Goal: Find specific page/section: Find specific page/section

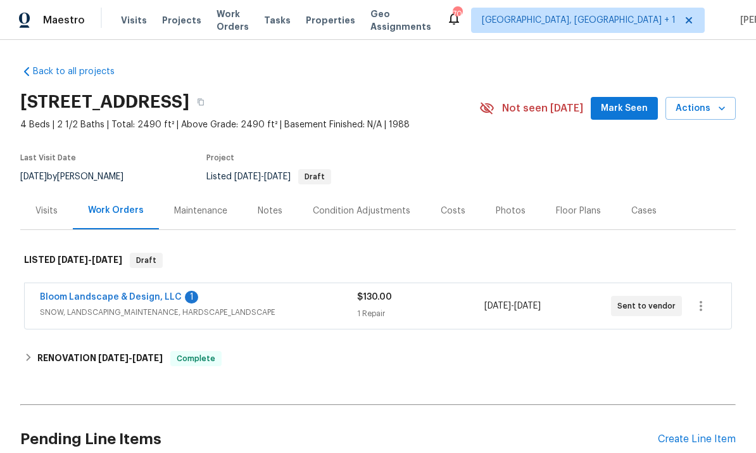
click at [145, 293] on link "Bloom Landscape & Design, LLC" at bounding box center [111, 297] width 142 height 9
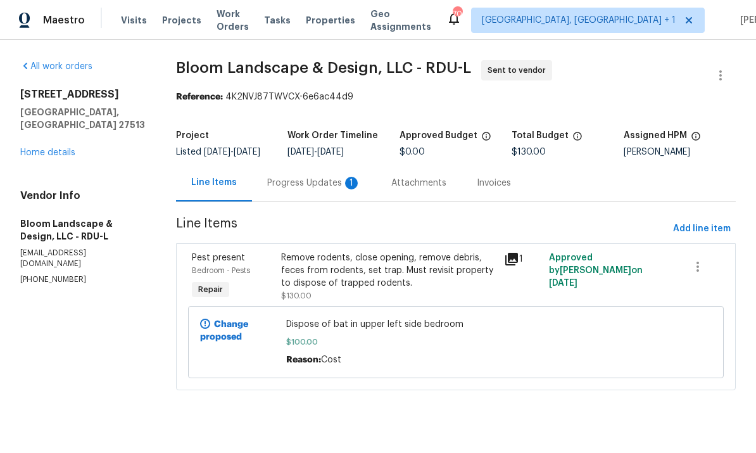
click at [310, 189] on div "Progress Updates 1" at bounding box center [314, 183] width 94 height 13
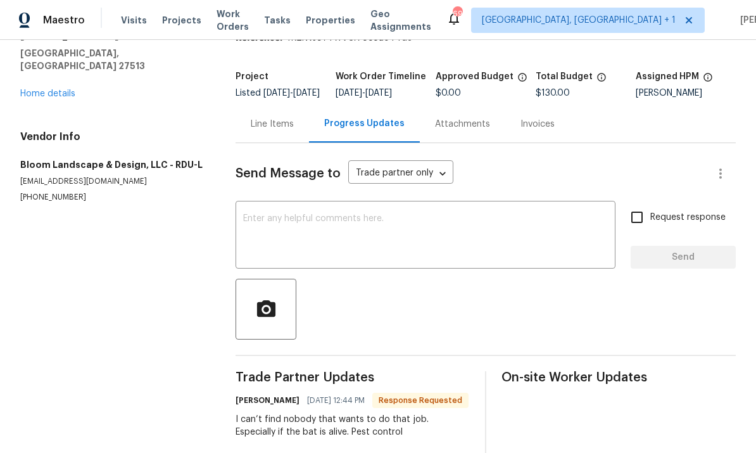
scroll to position [34, 0]
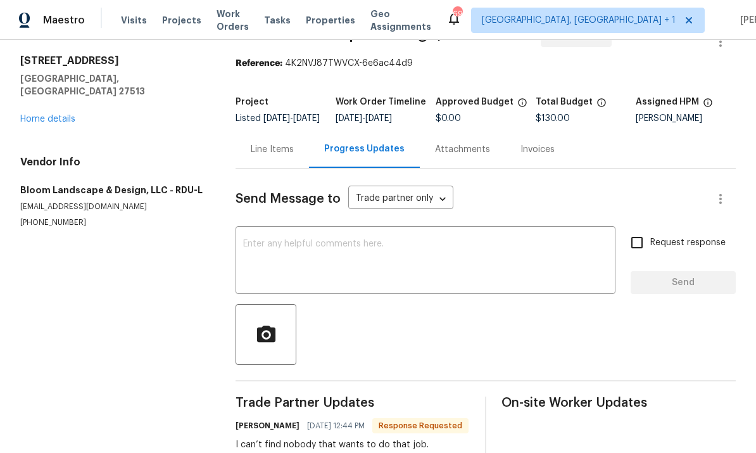
click at [62, 115] on link "Home details" at bounding box center [47, 119] width 55 height 9
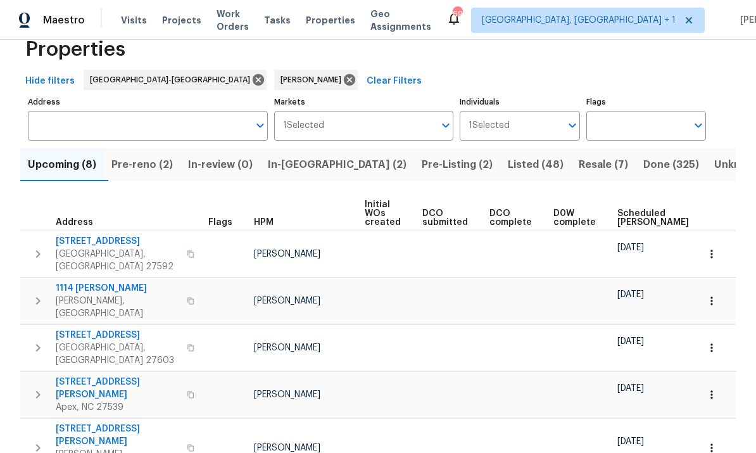
scroll to position [54, 0]
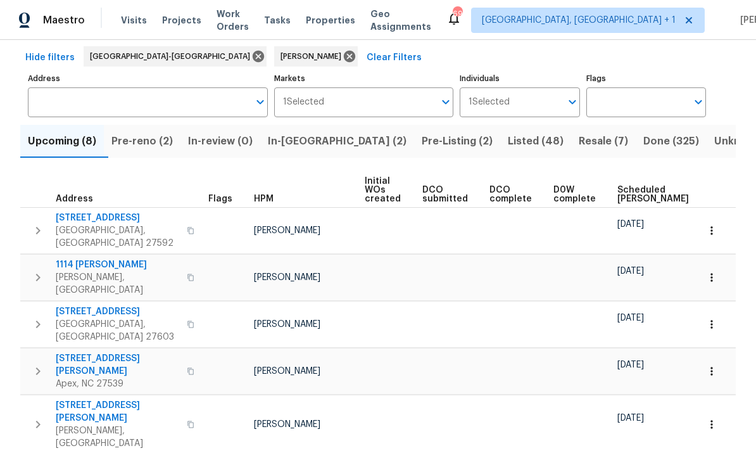
click at [148, 142] on span "Pre-reno (2)" at bounding box center [141, 141] width 61 height 18
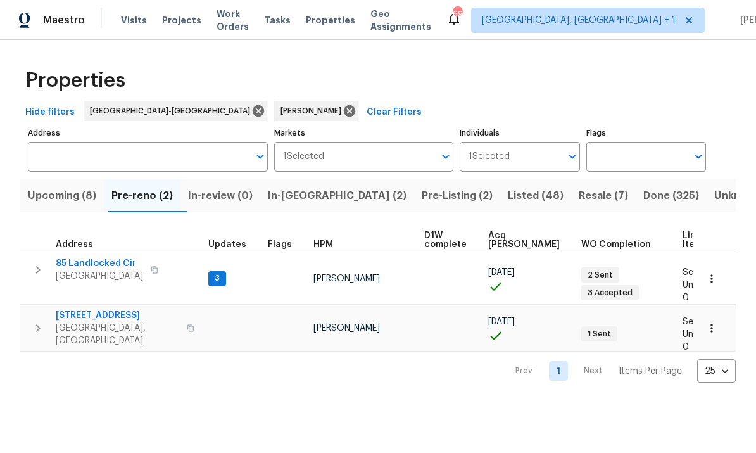
click at [117, 309] on span "[STREET_ADDRESS]" at bounding box center [117, 315] width 123 height 13
